Goal: Transaction & Acquisition: Book appointment/travel/reservation

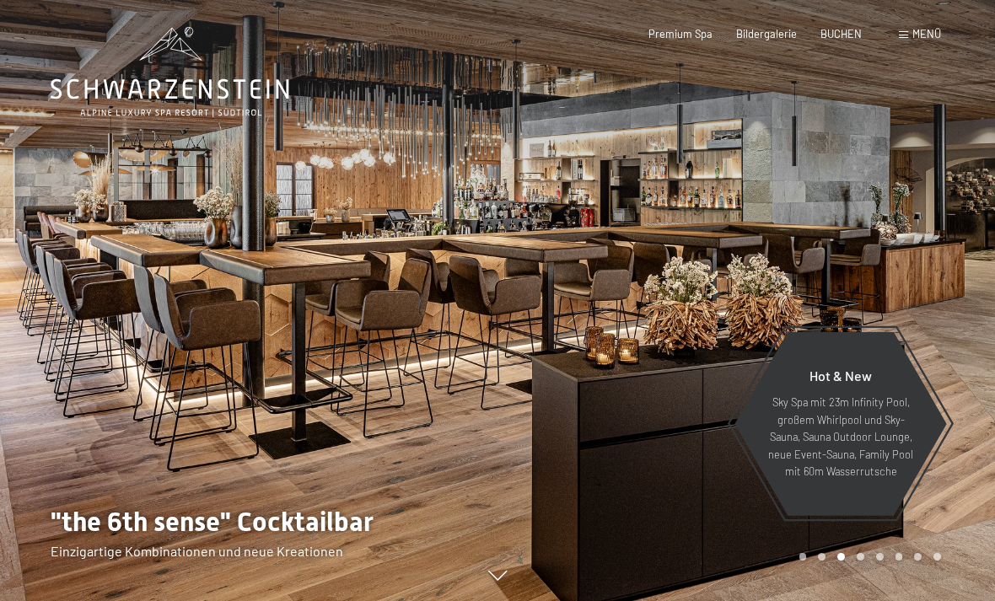
click at [838, 33] on span "BUCHEN" at bounding box center [840, 33] width 41 height 13
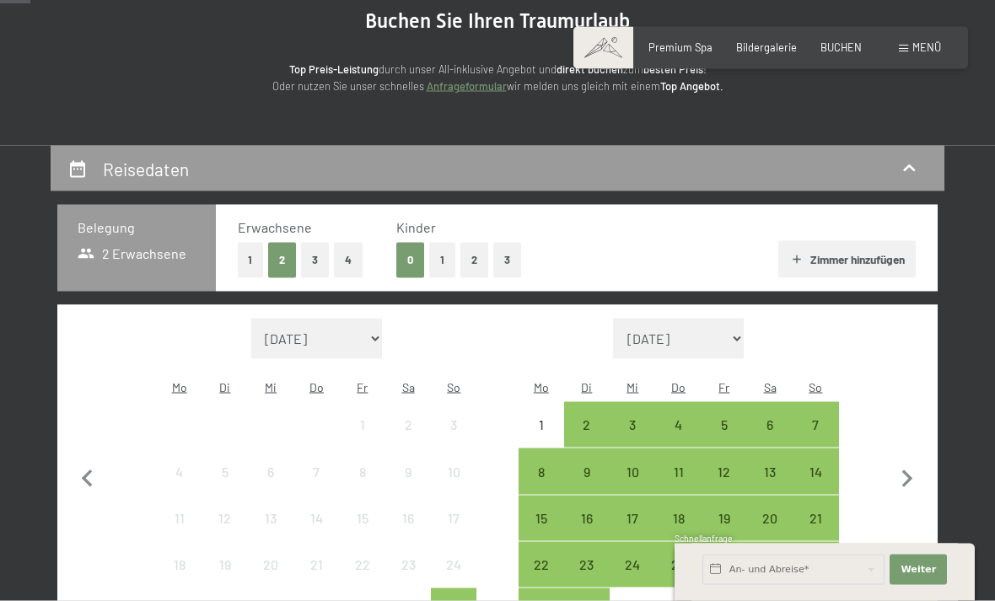
scroll to position [184, 0]
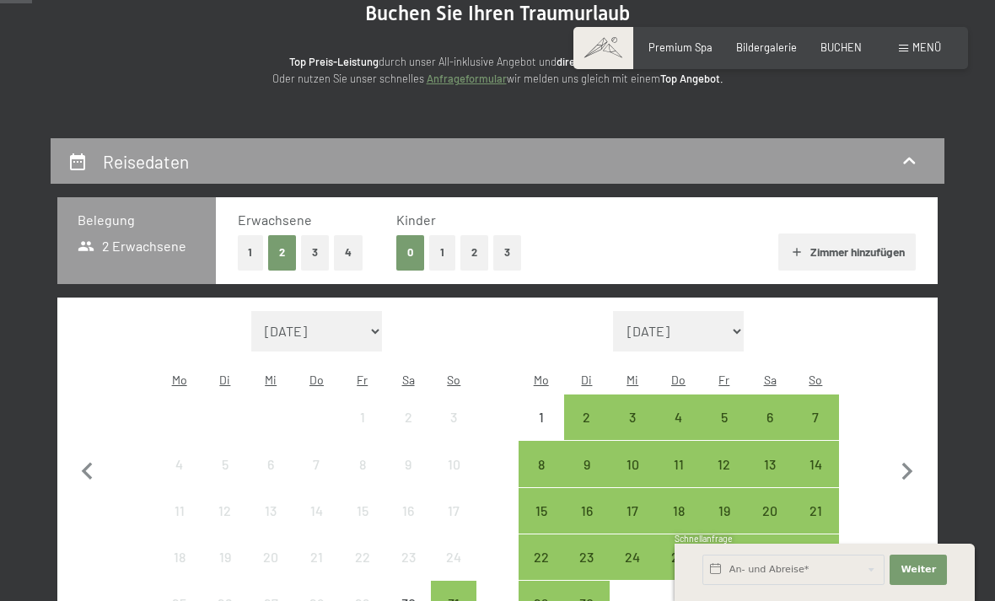
click at [901, 465] on icon "button" at bounding box center [906, 471] width 35 height 35
select select "[DATE]"
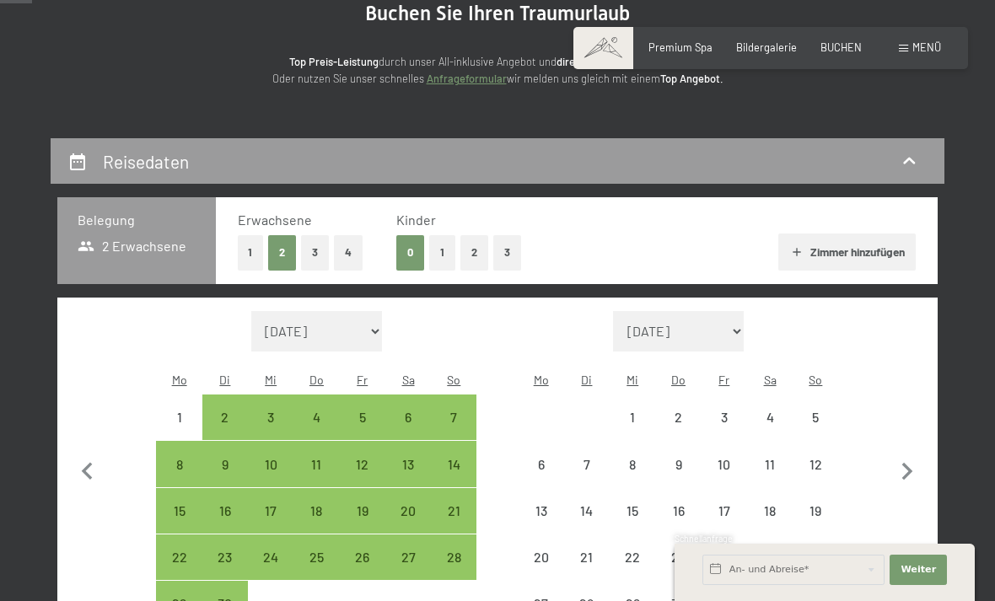
click at [904, 470] on icon "button" at bounding box center [906, 471] width 35 height 35
select select "[DATE]"
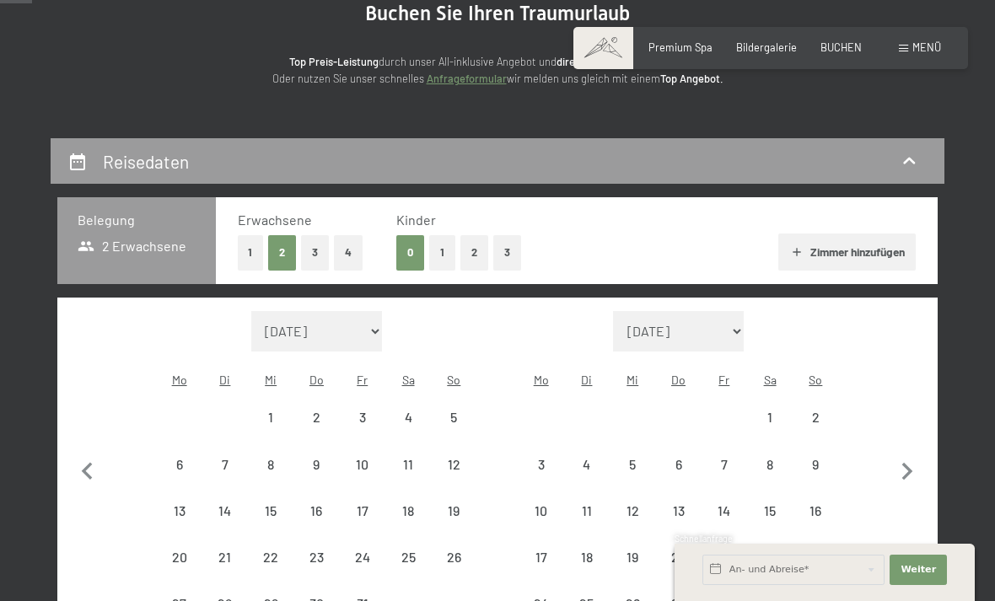
select select "[DATE]"
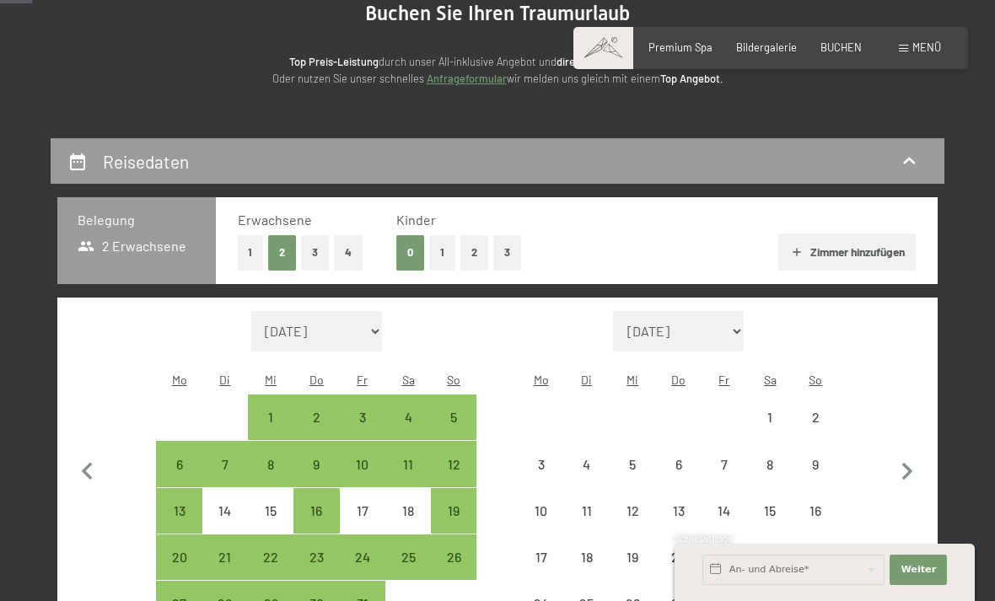
click at [897, 473] on icon "button" at bounding box center [906, 471] width 35 height 35
select select "[DATE]"
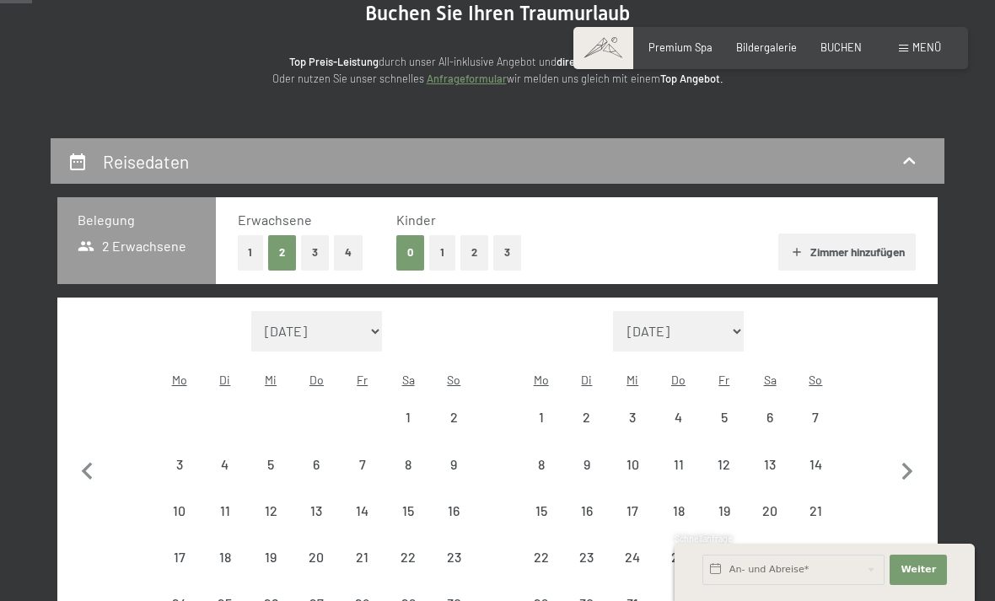
select select "[DATE]"
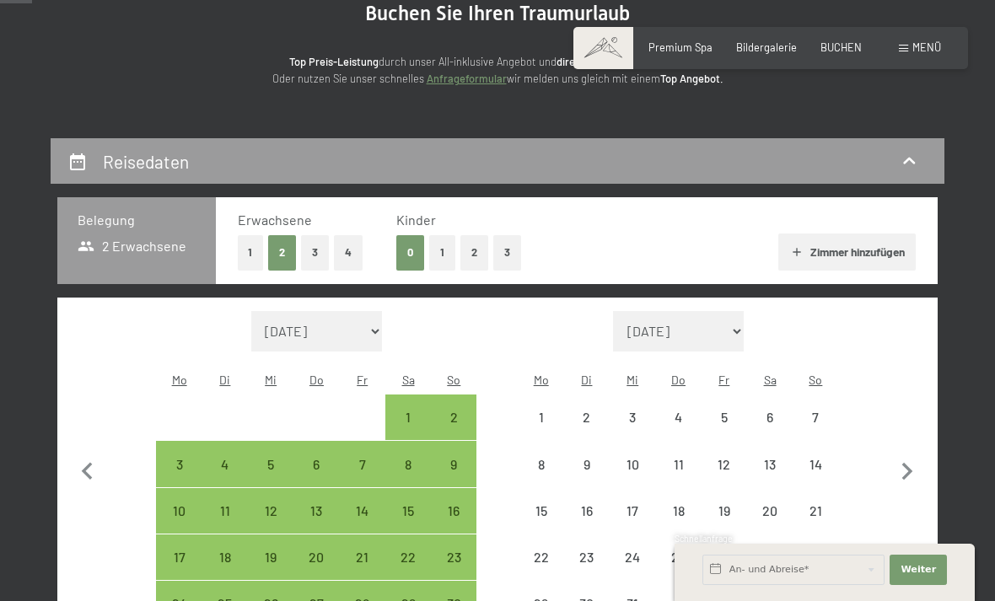
click at [898, 468] on icon "button" at bounding box center [906, 471] width 35 height 35
select select "[DATE]"
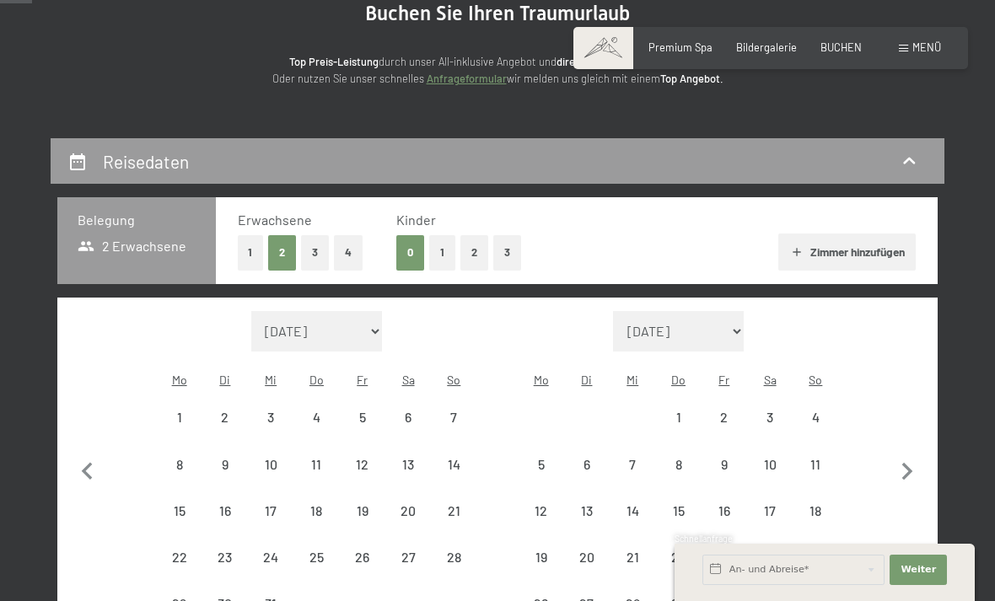
select select "[DATE]"
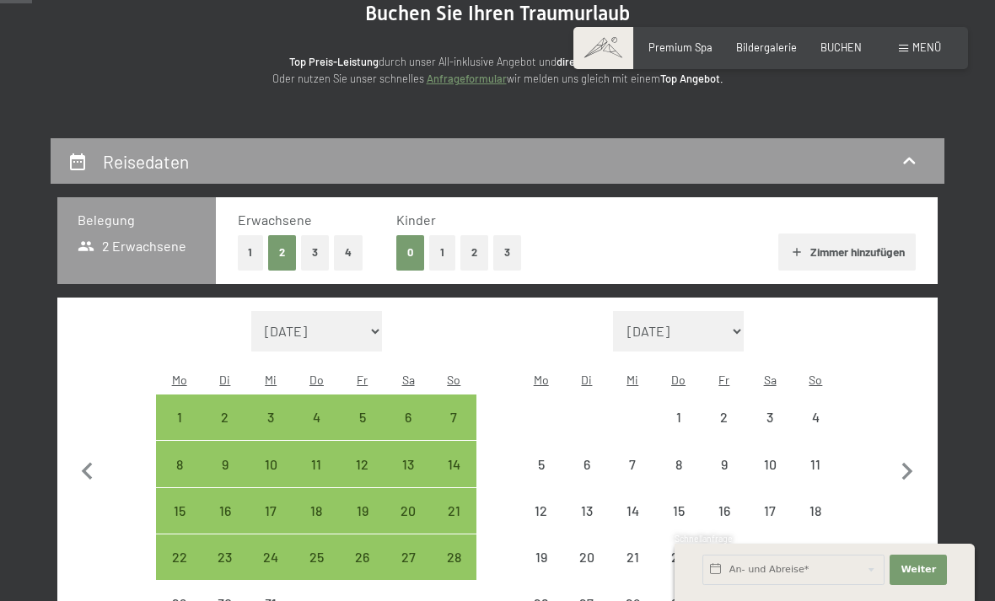
click at [898, 472] on icon "button" at bounding box center [906, 471] width 35 height 35
select select "[DATE]"
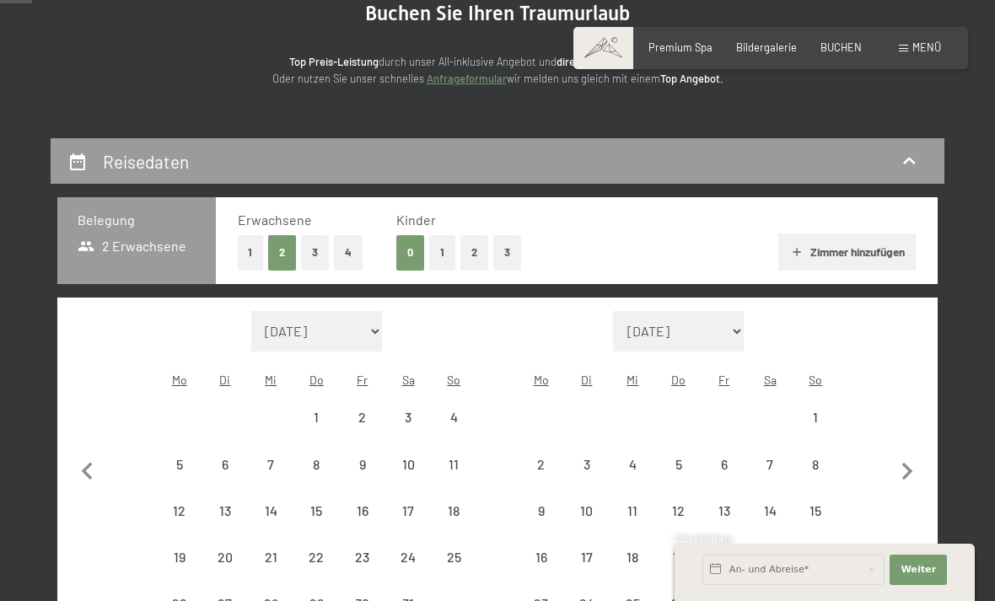
select select "[DATE]"
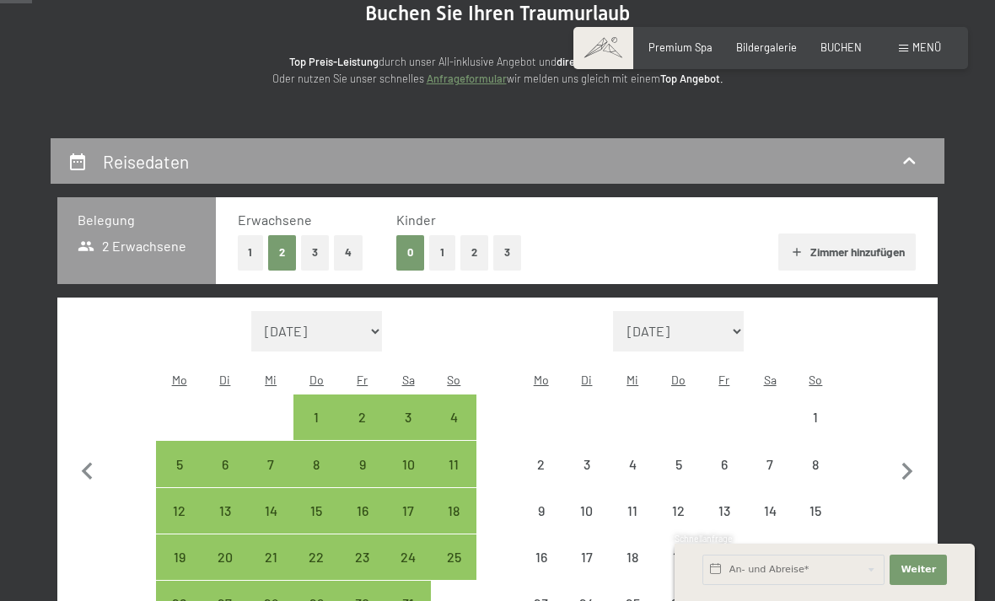
click at [900, 470] on icon "button" at bounding box center [906, 471] width 35 height 35
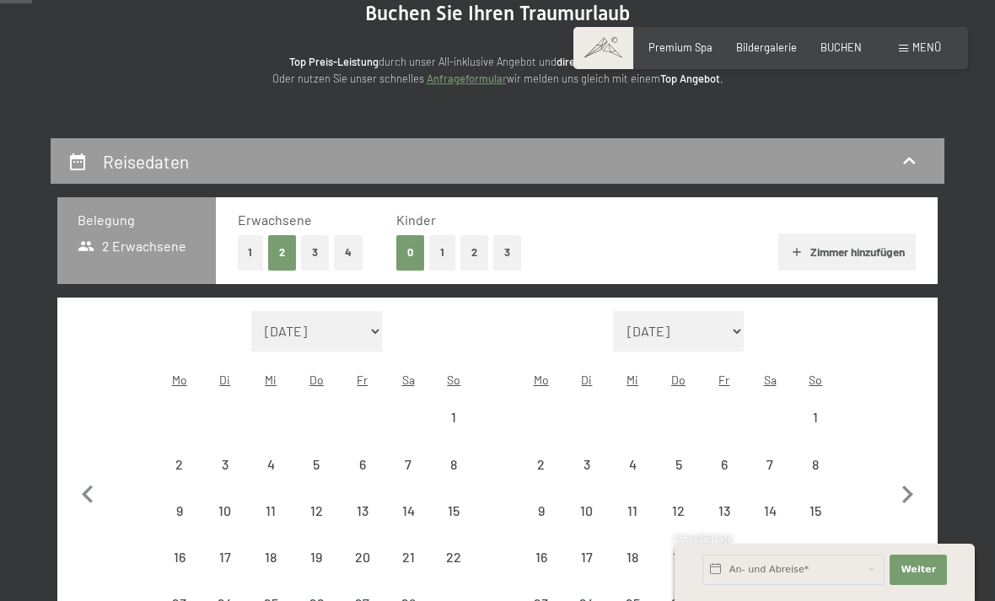
select select "[DATE]"
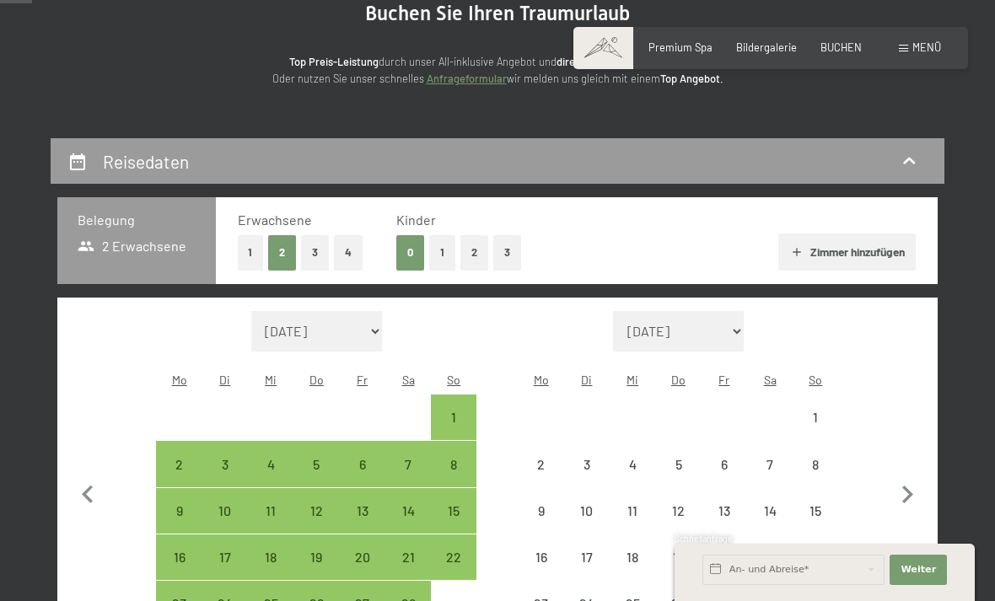
click at [906, 477] on icon "button" at bounding box center [906, 494] width 35 height 35
select select "[DATE]"
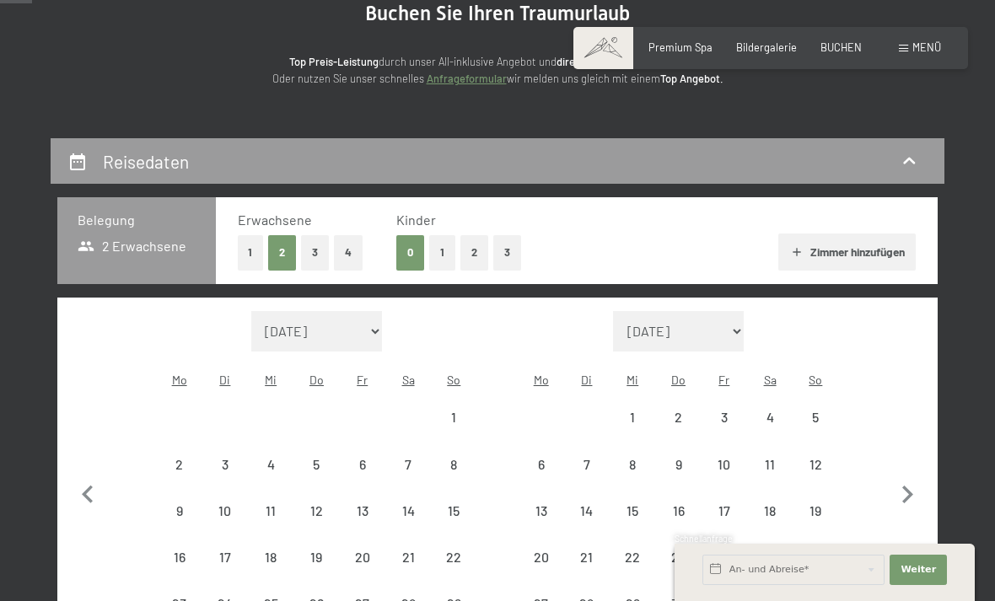
select select "[DATE]"
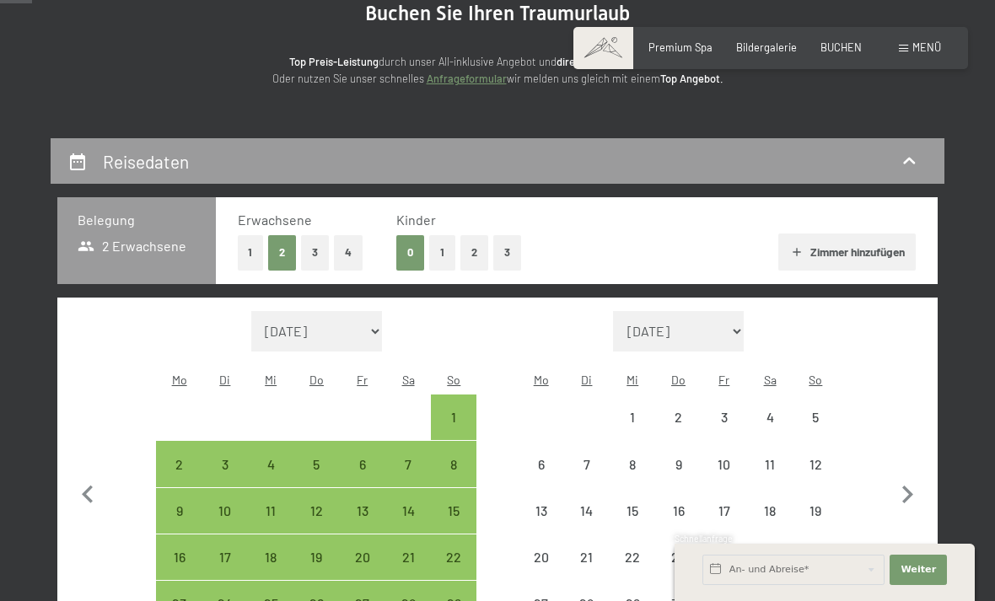
select select "[DATE]"
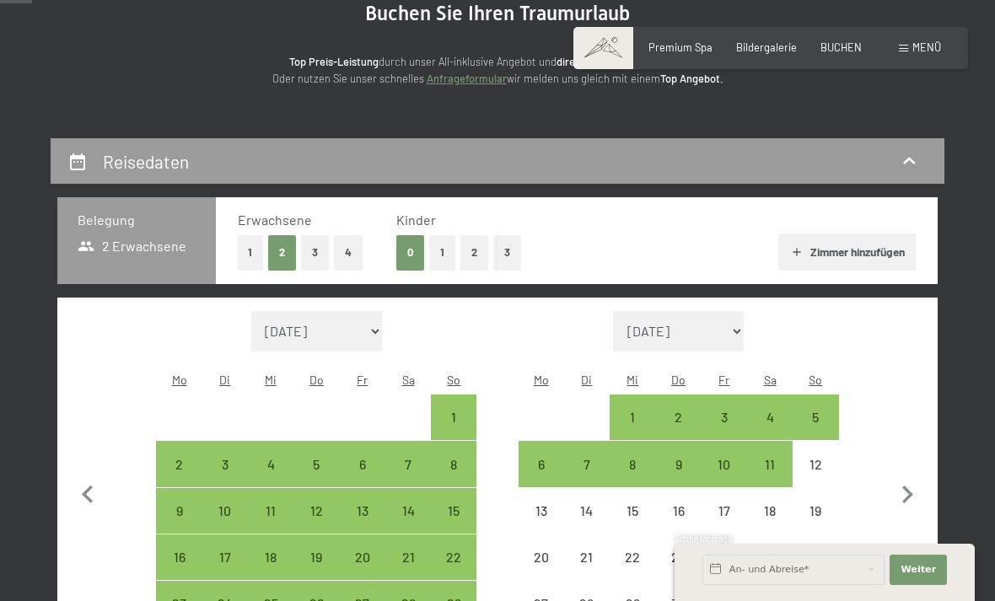
click at [903, 481] on icon "button" at bounding box center [906, 494] width 35 height 35
select select "[DATE]"
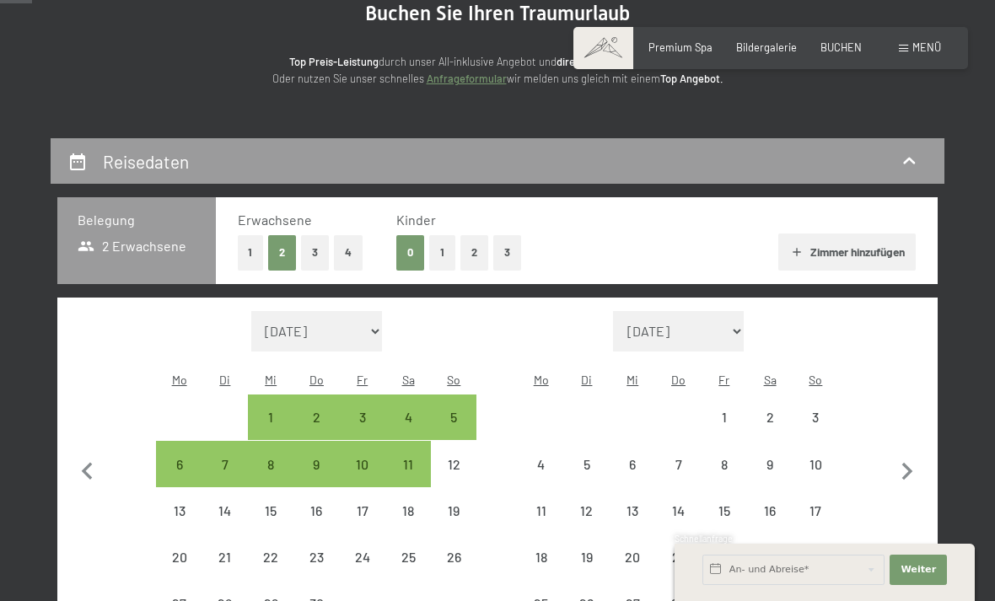
click at [906, 491] on button "button" at bounding box center [906, 469] width 35 height 317
select select "[DATE]"
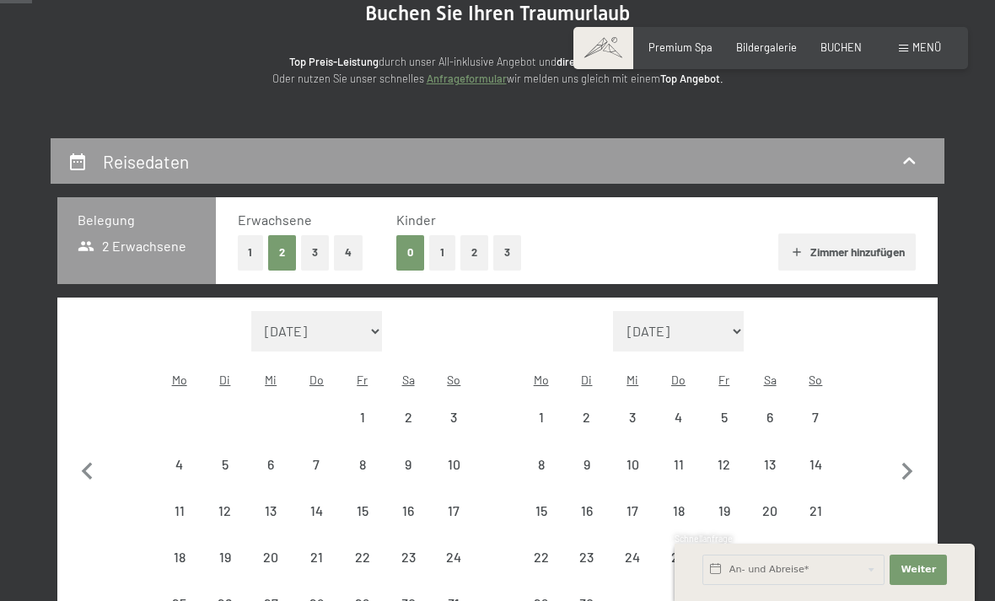
select select "[DATE]"
click at [685, 411] on div "4" at bounding box center [678, 432] width 42 height 42
select select "[DATE]"
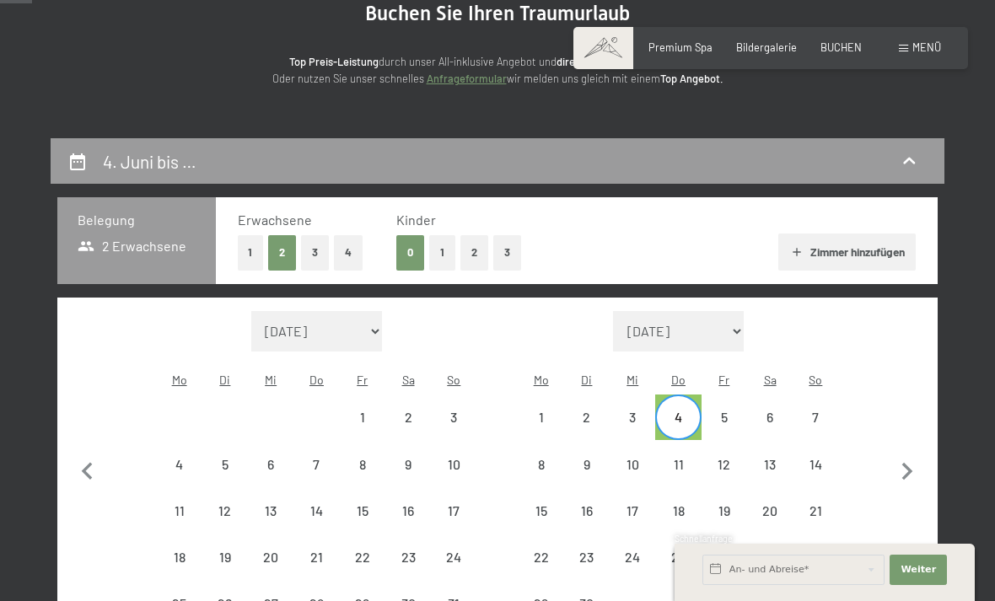
click at [822, 458] on div "14" at bounding box center [815, 479] width 42 height 42
select select "[DATE]"
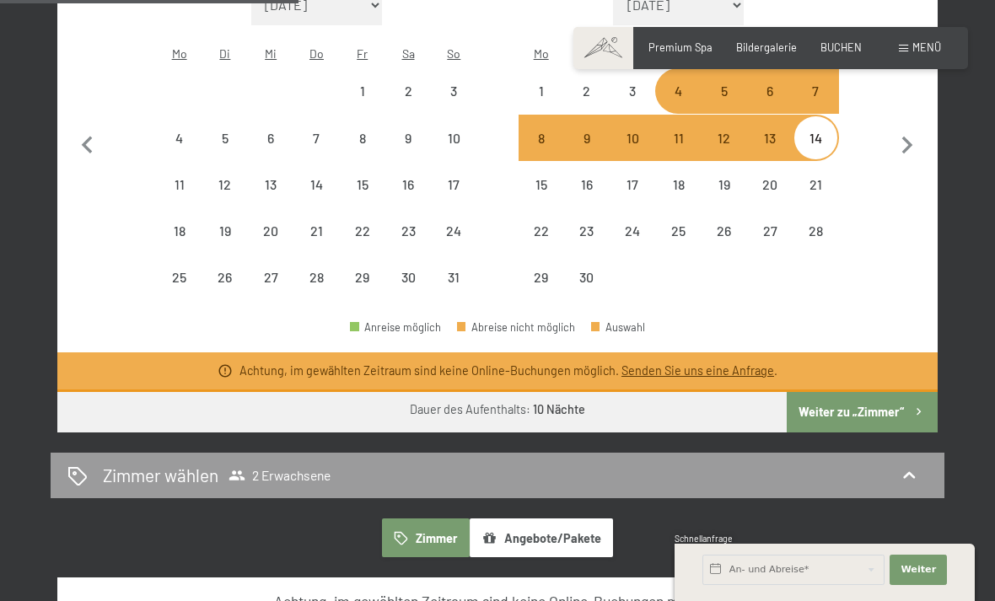
click at [842, 412] on button "Weiter zu „Zimmer“" at bounding box center [862, 412] width 151 height 40
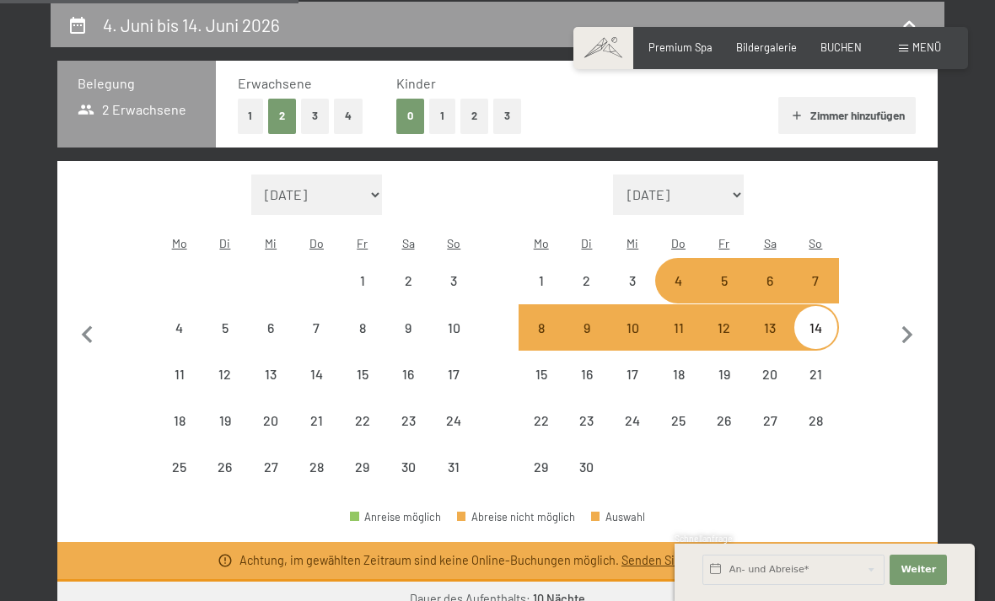
select select "[DATE]"
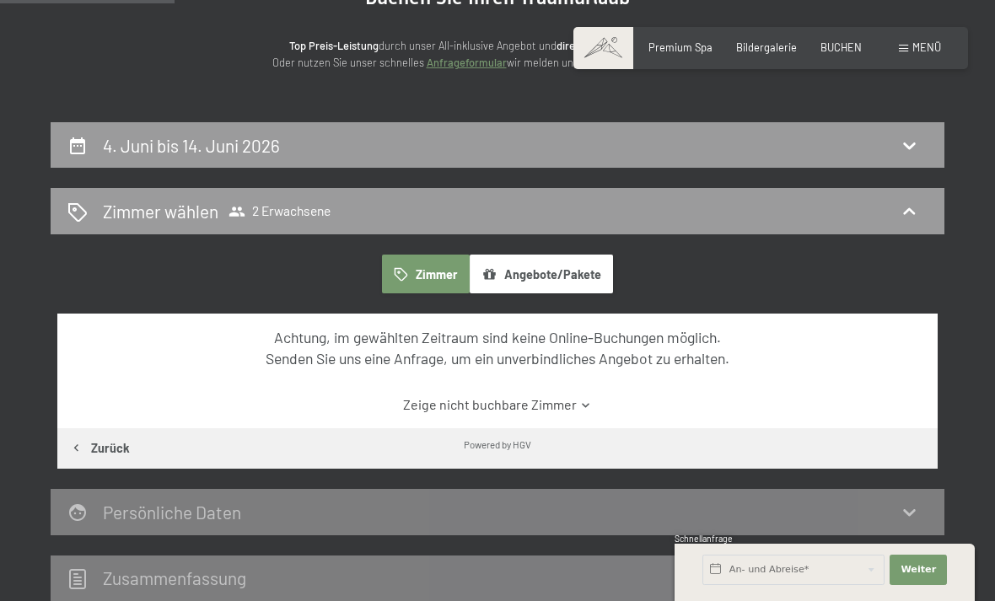
scroll to position [201, 0]
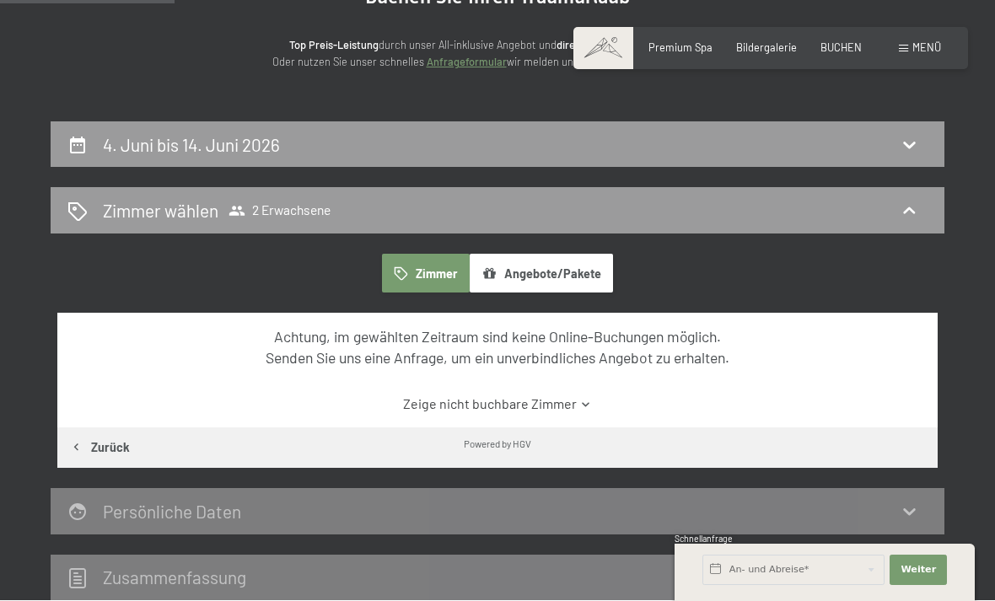
click at [893, 216] on div "Zimmer wählen 2 Erwachsene" at bounding box center [497, 210] width 860 height 24
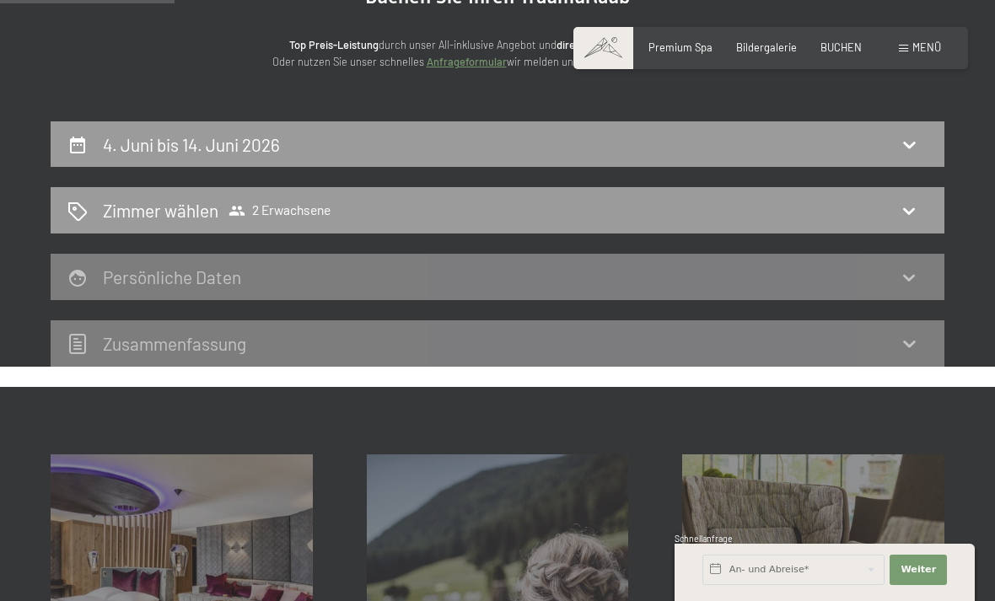
click at [900, 212] on icon at bounding box center [909, 211] width 20 height 20
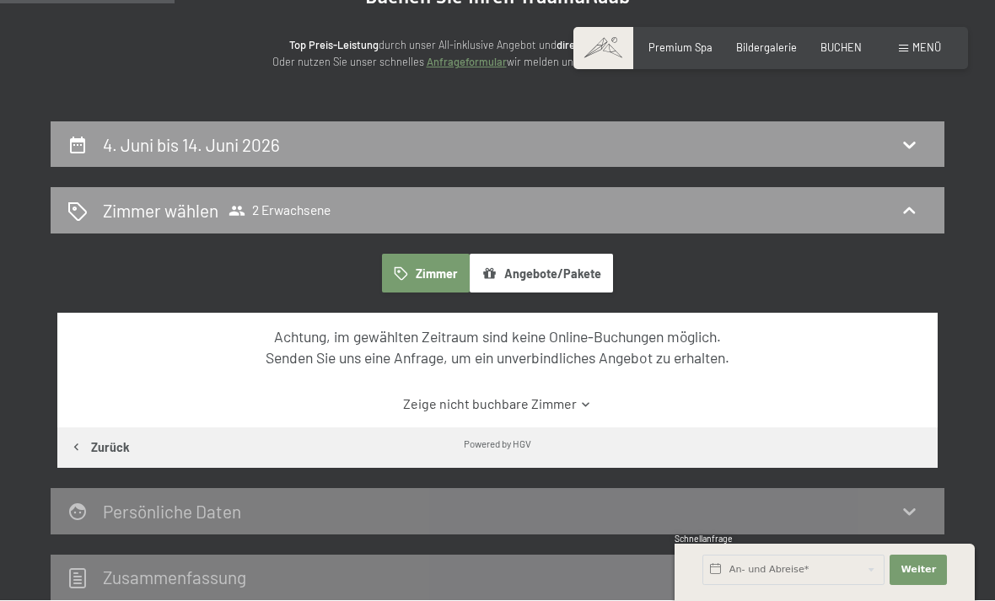
click at [268, 221] on span "Zimmer wählen 2 Erwachsene" at bounding box center [217, 210] width 228 height 24
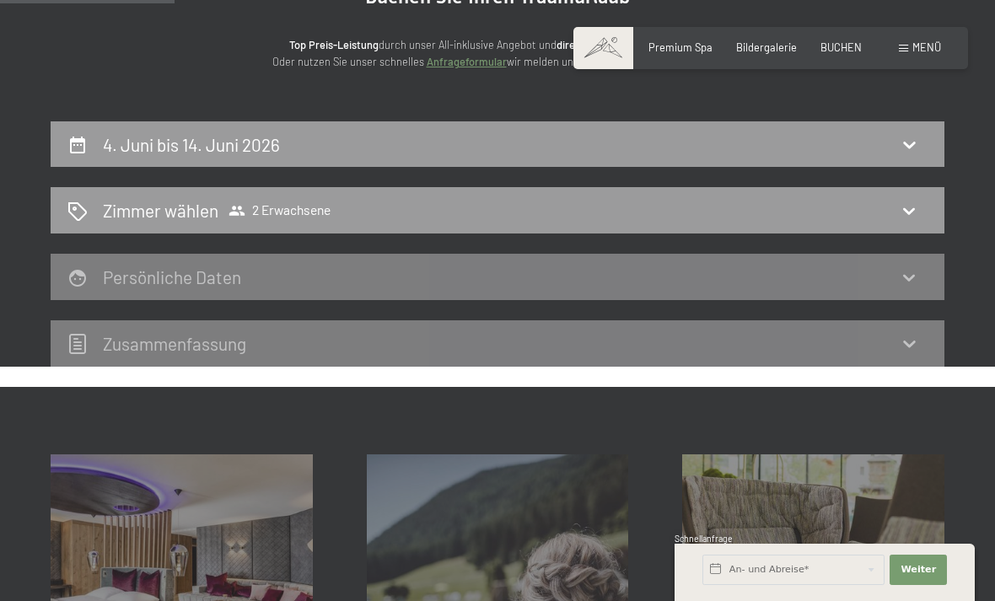
click at [911, 217] on icon at bounding box center [909, 211] width 20 height 20
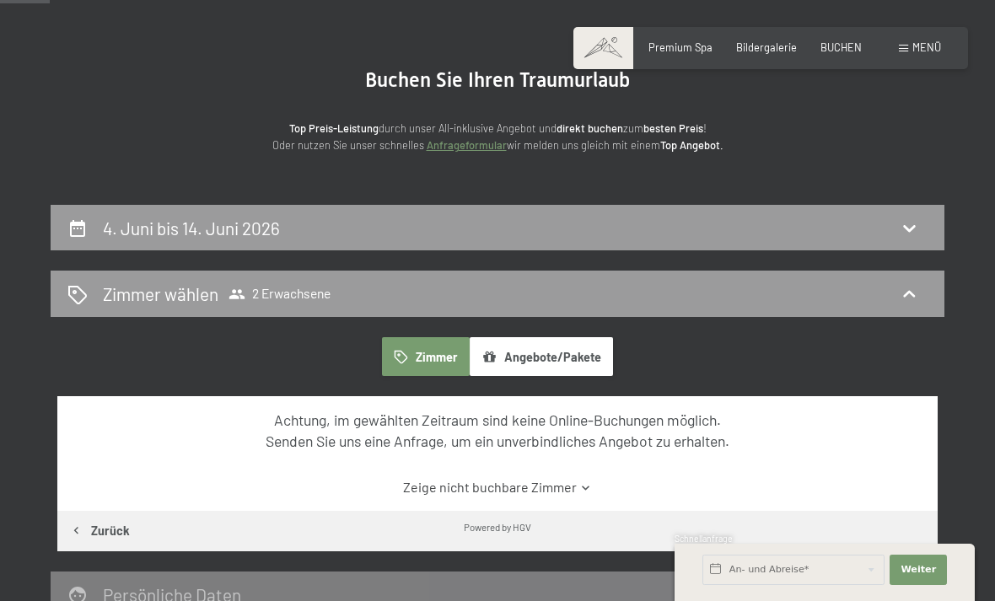
scroll to position [0, 0]
